Goal: Task Accomplishment & Management: Complete application form

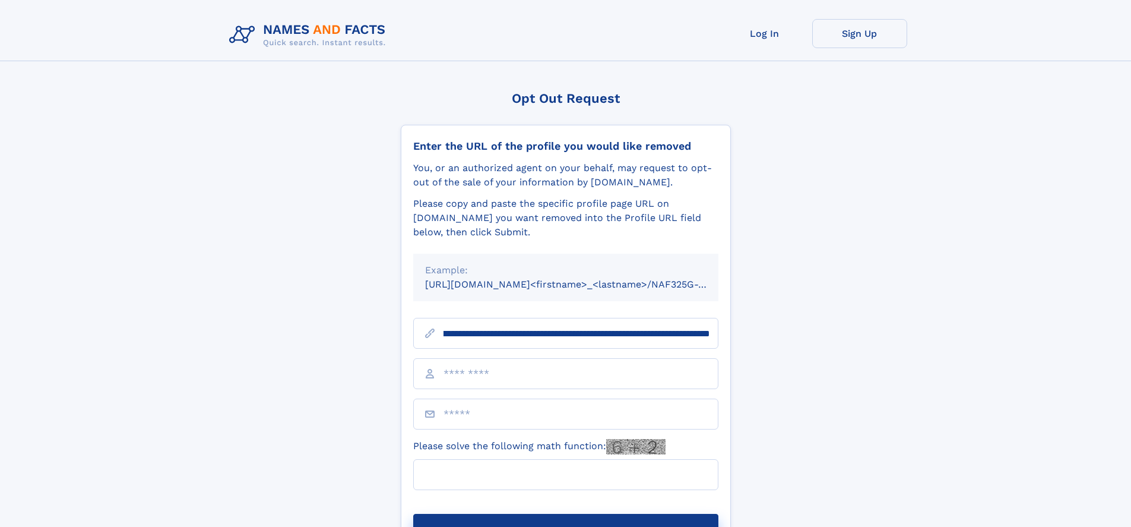
scroll to position [0, 118]
type input "**********"
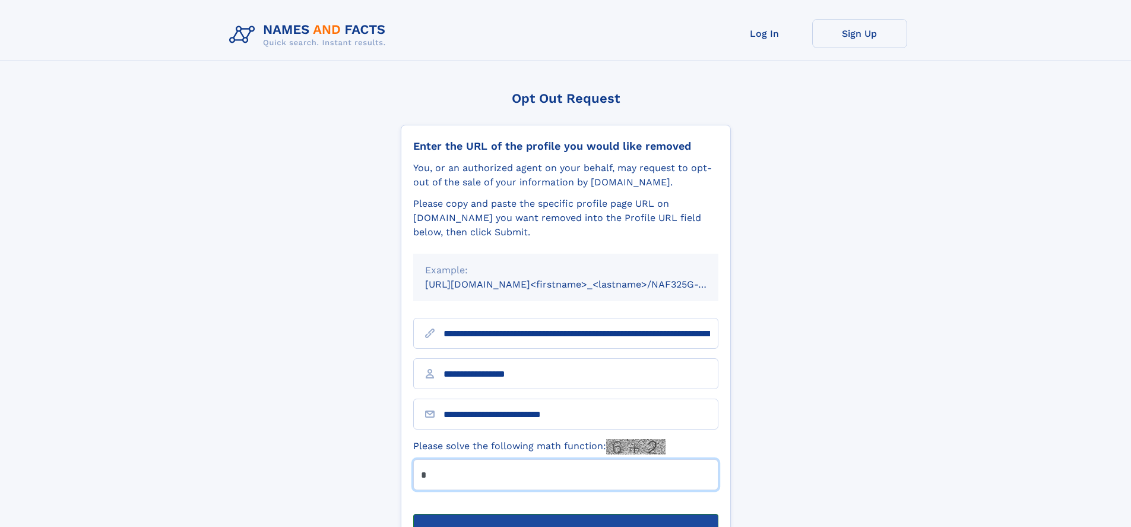
type input "*"
click at [565, 514] on button "Submit Opt Out Request" at bounding box center [565, 533] width 305 height 38
